Goal: Task Accomplishment & Management: Manage account settings

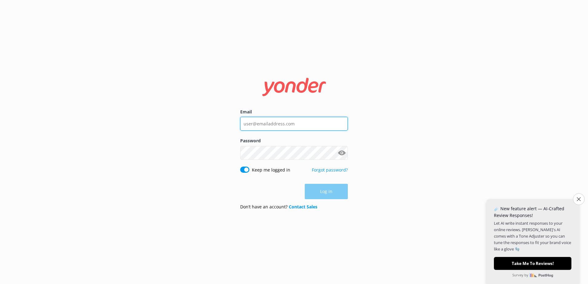
type input "[PERSON_NAME][EMAIL_ADDRESS][PERSON_NAME][DOMAIN_NAME]"
click at [339, 191] on div "Log in" at bounding box center [294, 191] width 108 height 15
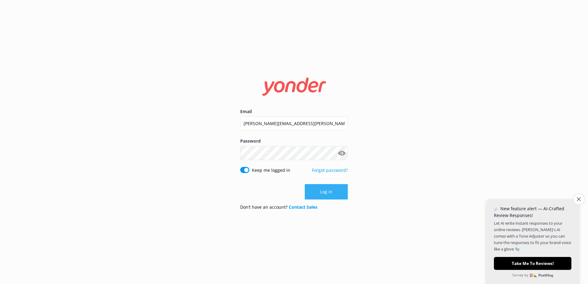
click at [340, 195] on button "Log in" at bounding box center [326, 191] width 43 height 15
